Goal: Transaction & Acquisition: Subscribe to service/newsletter

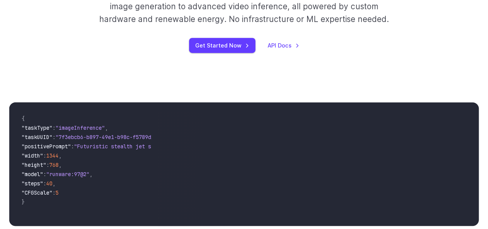
scroll to position [77, 0]
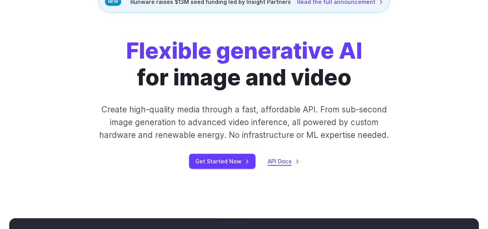
click at [282, 162] on link "API Docs" at bounding box center [284, 161] width 32 height 9
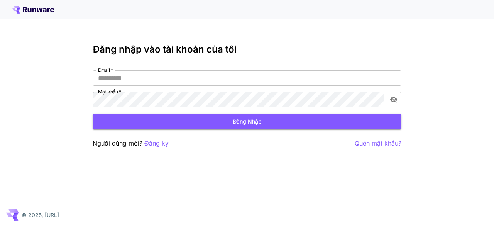
click at [166, 144] on font "Đăng ký" at bounding box center [156, 143] width 24 height 8
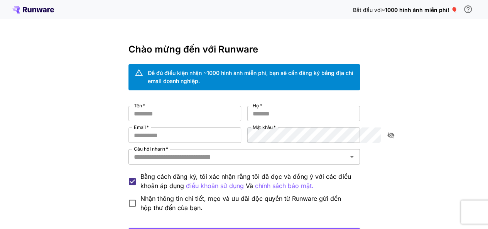
scroll to position [61, 0]
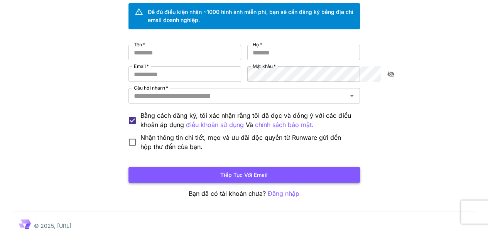
click at [208, 167] on button "Tiếp tục với email" at bounding box center [243, 175] width 231 height 16
click at [209, 167] on button "Tiếp tục với email" at bounding box center [243, 175] width 231 height 16
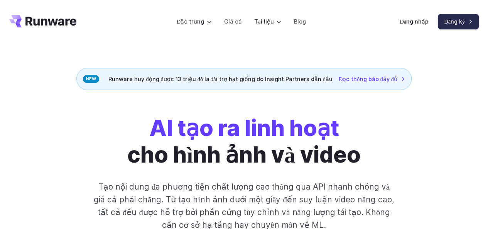
click at [451, 24] on font "Đăng ký" at bounding box center [454, 21] width 21 height 7
